Goal: Task Accomplishment & Management: Manage account settings

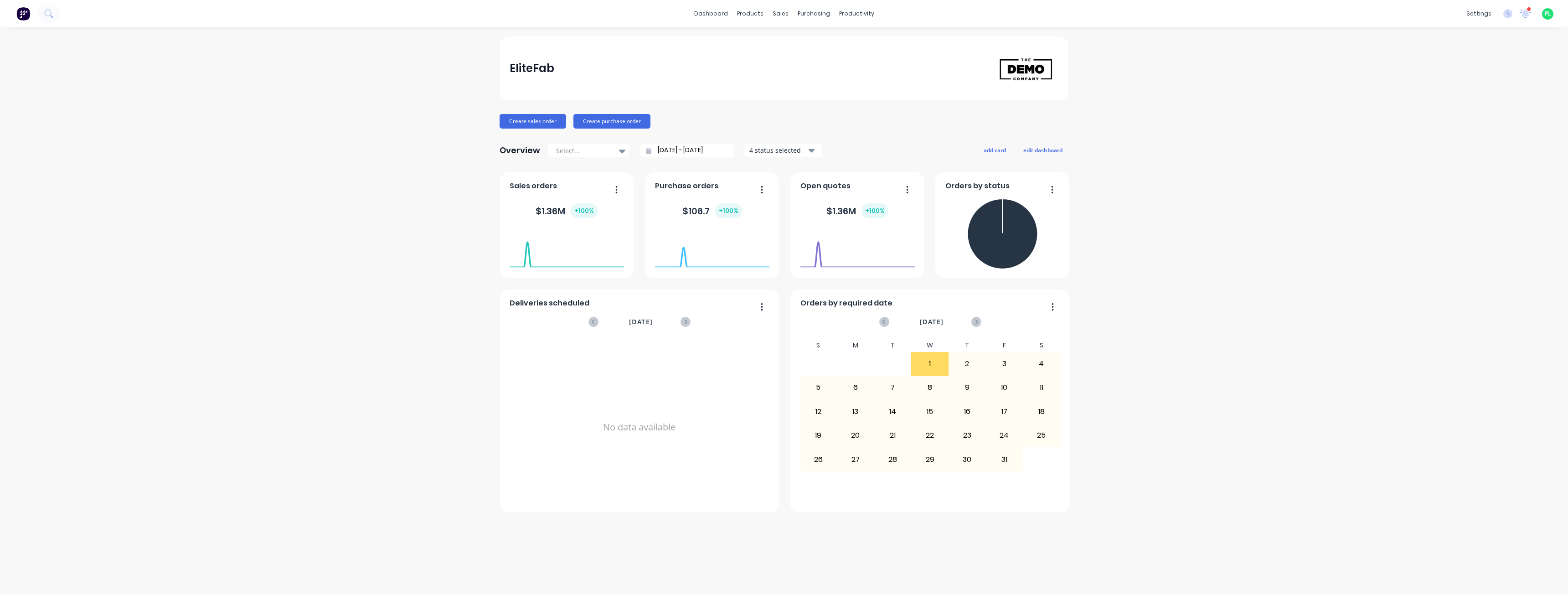
click at [1546, 11] on span "PL" at bounding box center [1547, 14] width 6 height 9
click at [1491, 123] on div "Profile Sign out" at bounding box center [1490, 105] width 121 height 55
click at [1491, 121] on button "Sign out" at bounding box center [1490, 114] width 121 height 18
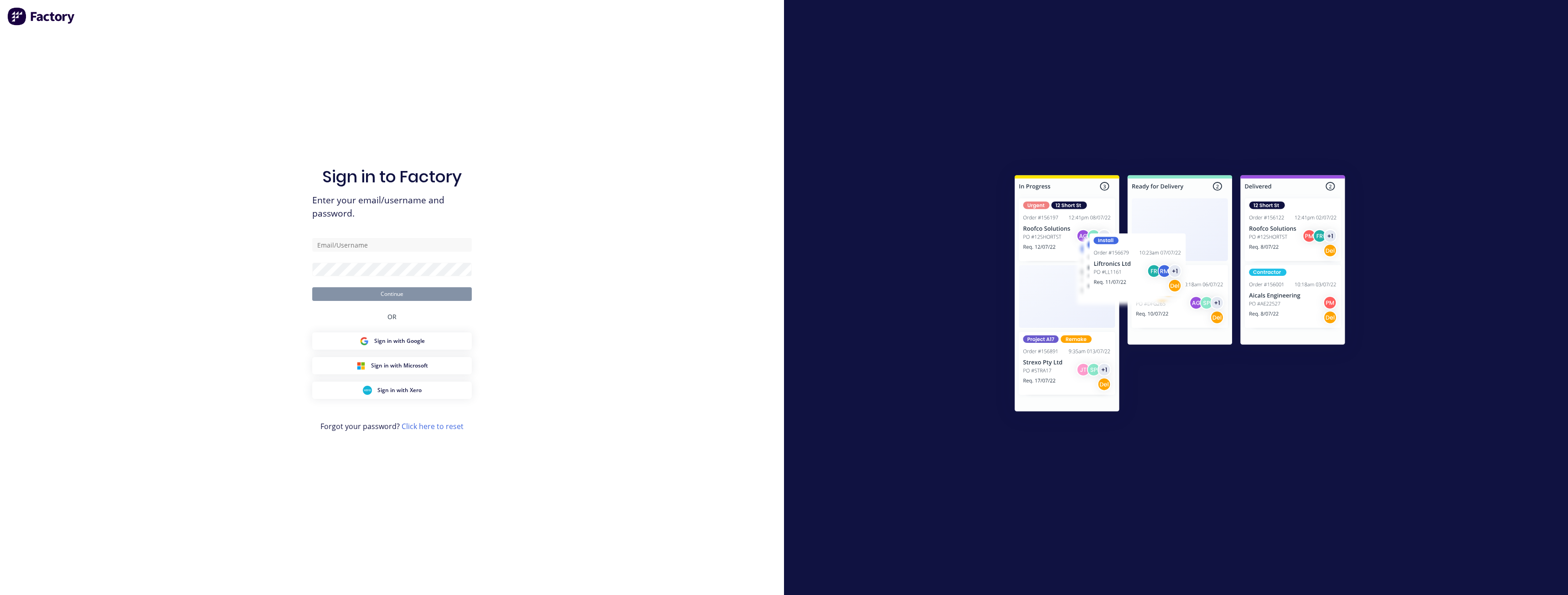
click at [141, 403] on div "Sign in to Factory Enter your email/username and password. Continue OR Sign in …" at bounding box center [392, 298] width 784 height 595
click at [387, 247] on input "text" at bounding box center [392, 244] width 159 height 14
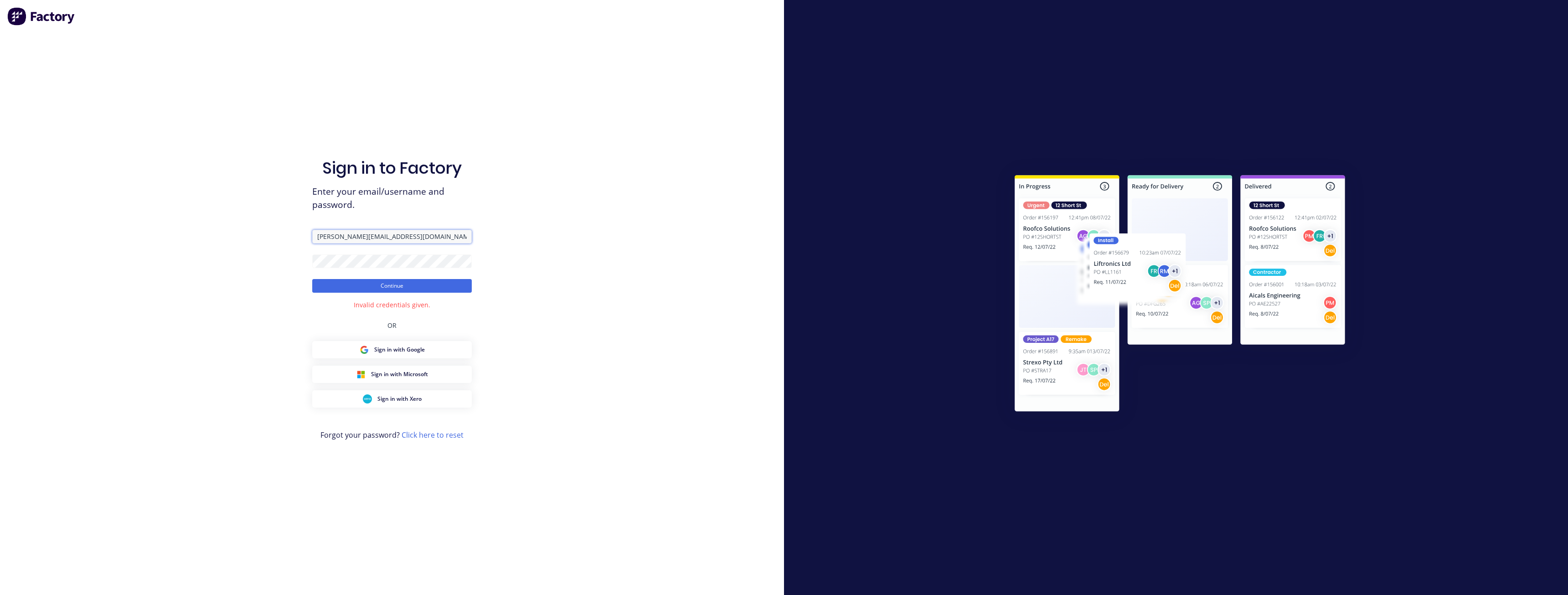
drag, startPoint x: 338, startPoint y: 239, endPoint x: 554, endPoint y: 243, distance: 216.0
click at [534, 243] on div "Sign in to Factory Enter your email/username and password. [PERSON_NAME][EMAIL_…" at bounding box center [392, 298] width 784 height 595
type input "[PERSON_NAME][EMAIL_ADDRESS][DOMAIN_NAME]"
click at [312, 279] on button "Continue" at bounding box center [392, 285] width 159 height 14
